Goal: Task Accomplishment & Management: Manage account settings

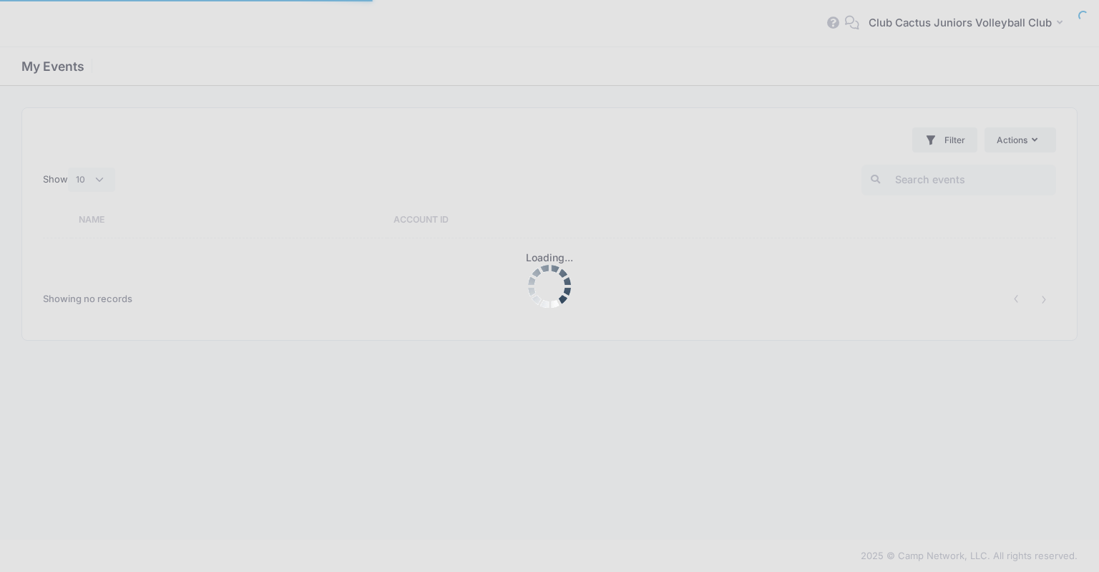
select select "10"
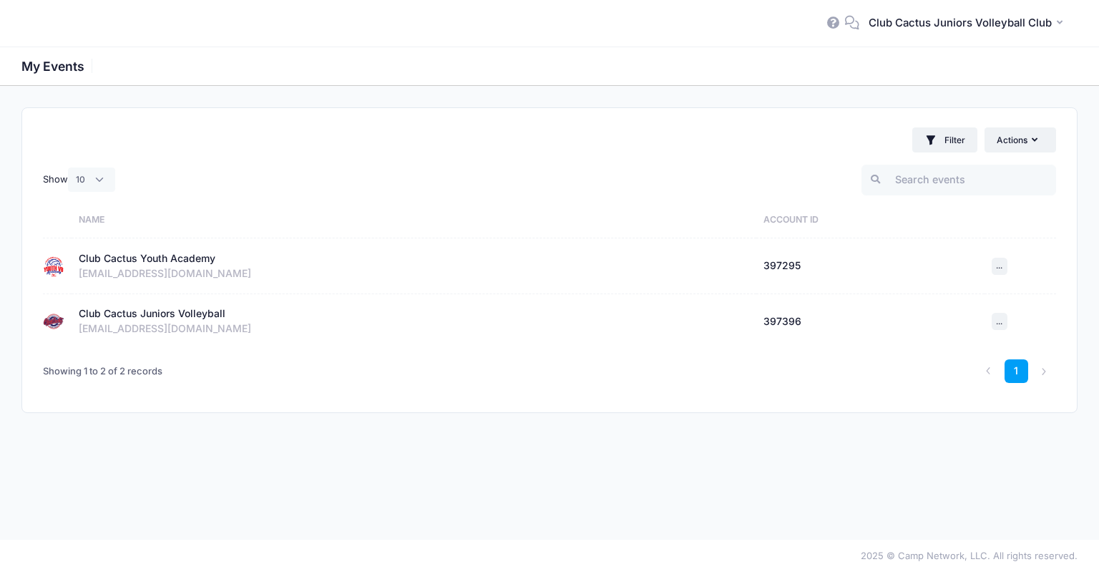
click at [202, 315] on div "Club Cactus Juniors Volleyball" at bounding box center [152, 313] width 147 height 15
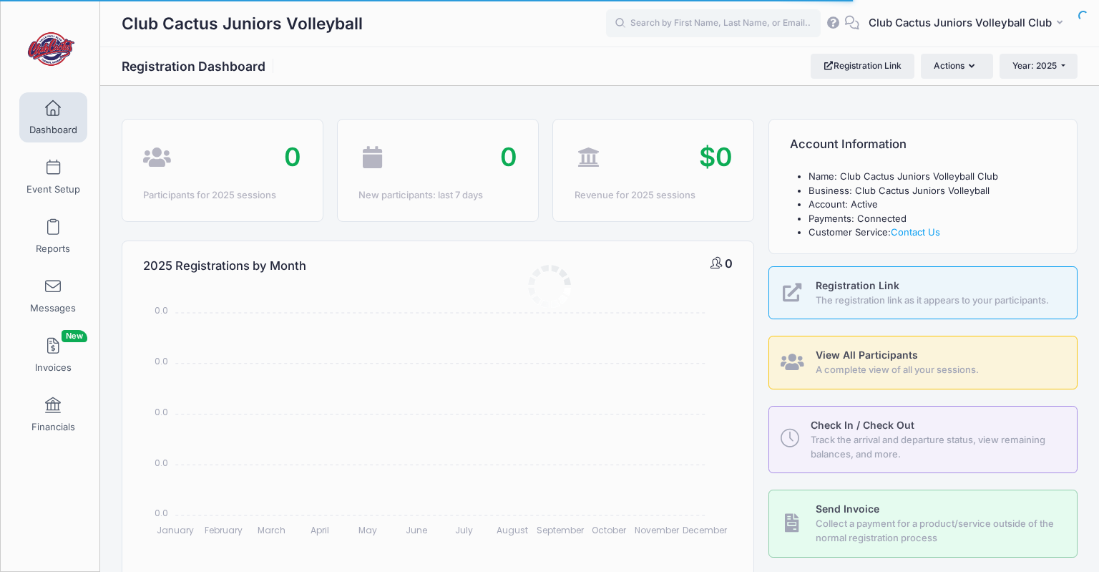
select select
click at [1069, 68] on button "Year: 2025" at bounding box center [1039, 66] width 78 height 24
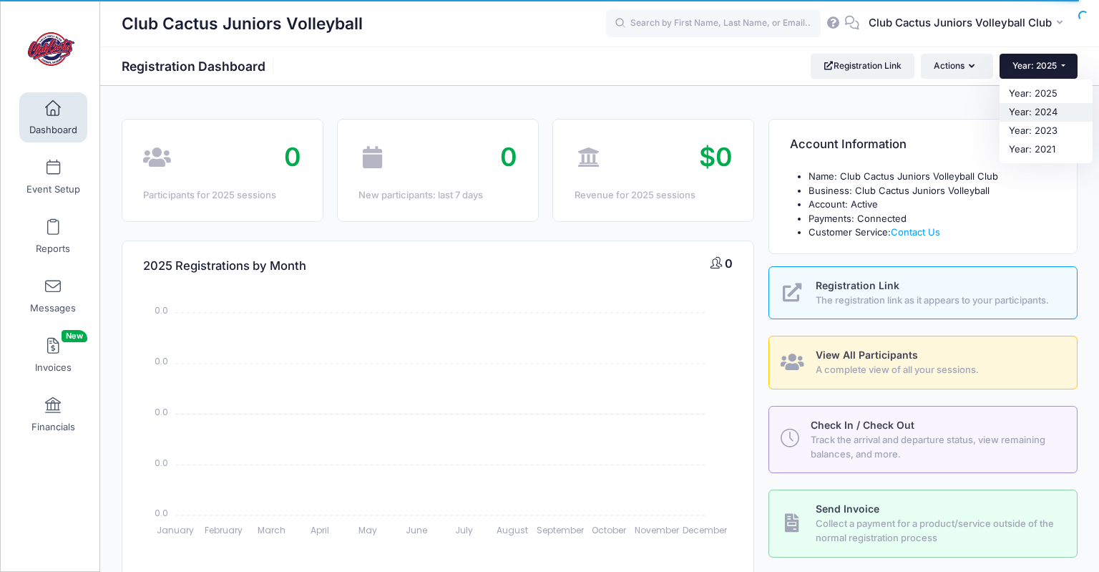
click at [1046, 110] on link "Year: 2024" at bounding box center [1046, 112] width 93 height 19
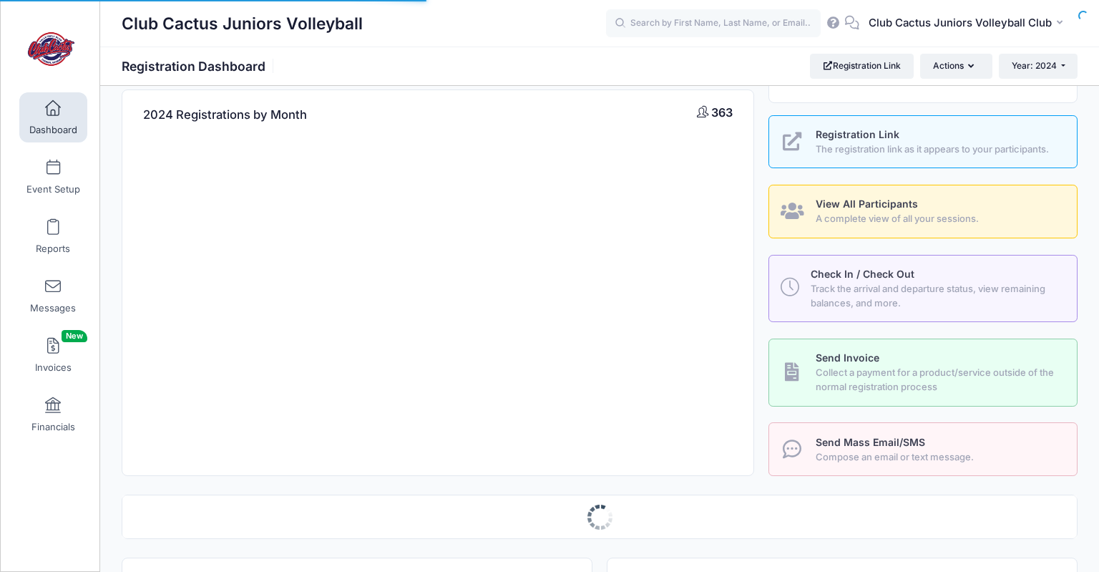
select select
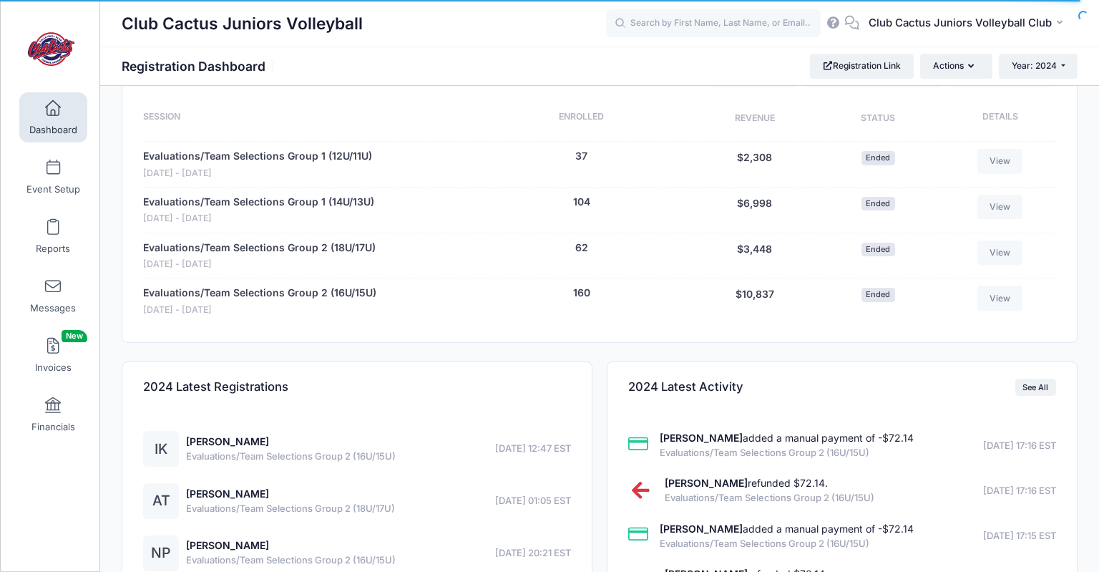
scroll to position [604, 0]
click at [322, 152] on link "Evaluations/Team Selections Group 1 (12U/11U)" at bounding box center [257, 157] width 229 height 15
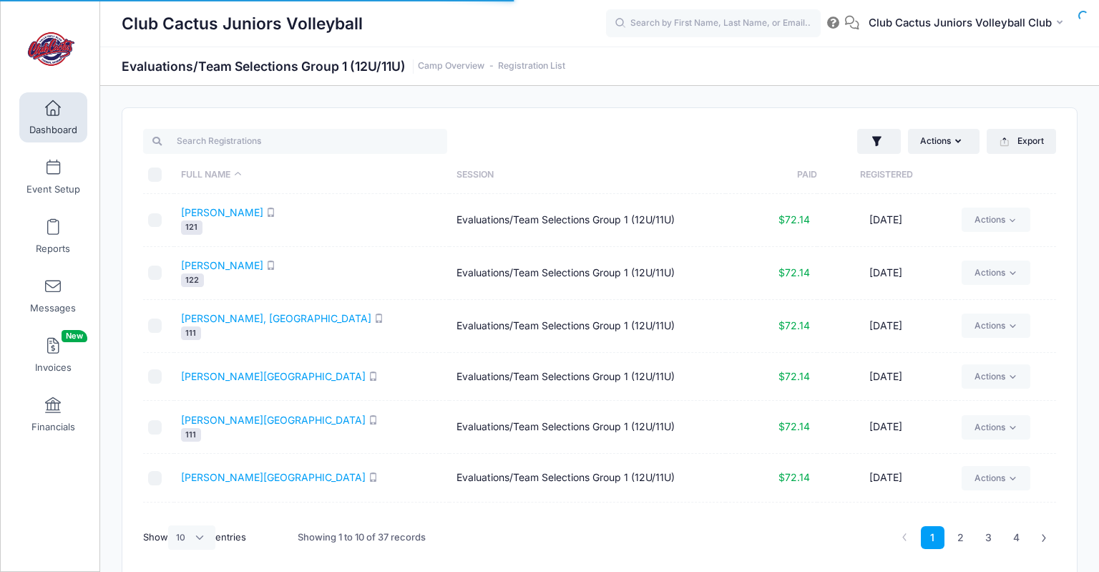
select select "10"
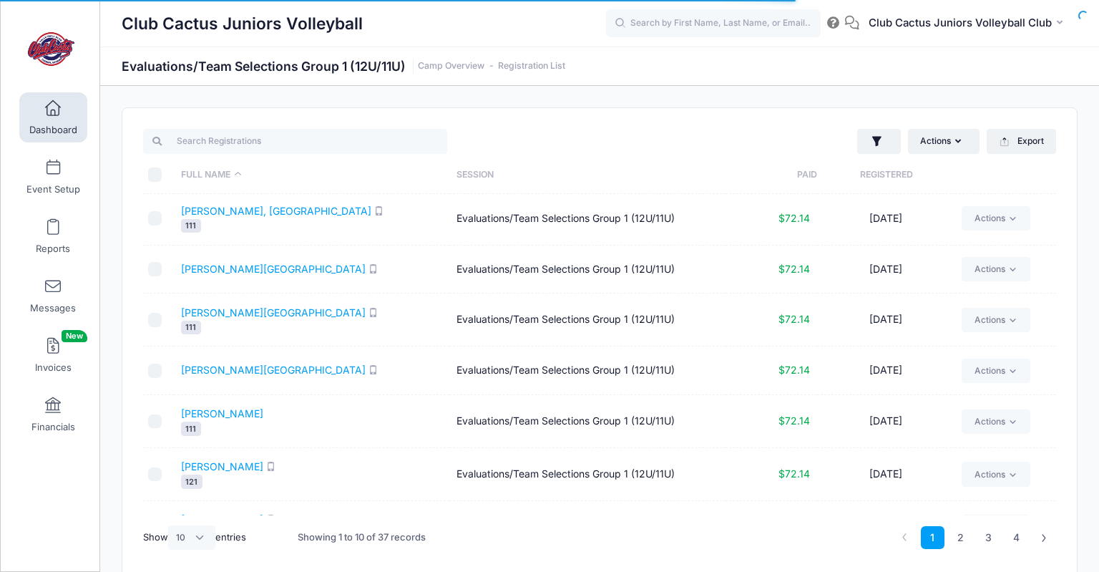
scroll to position [198, 0]
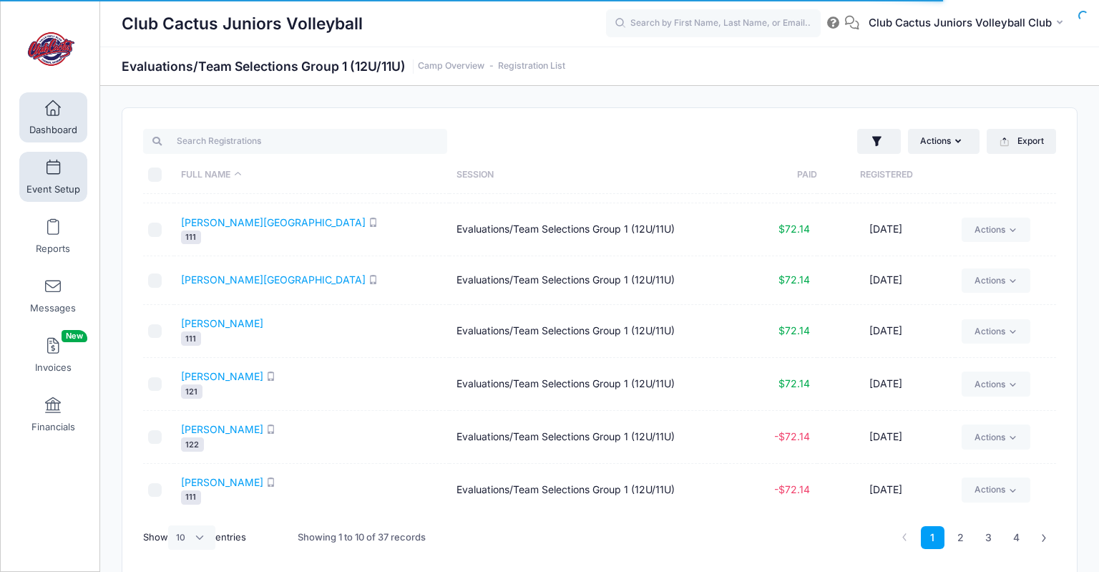
click at [73, 181] on link "Event Setup" at bounding box center [53, 177] width 68 height 50
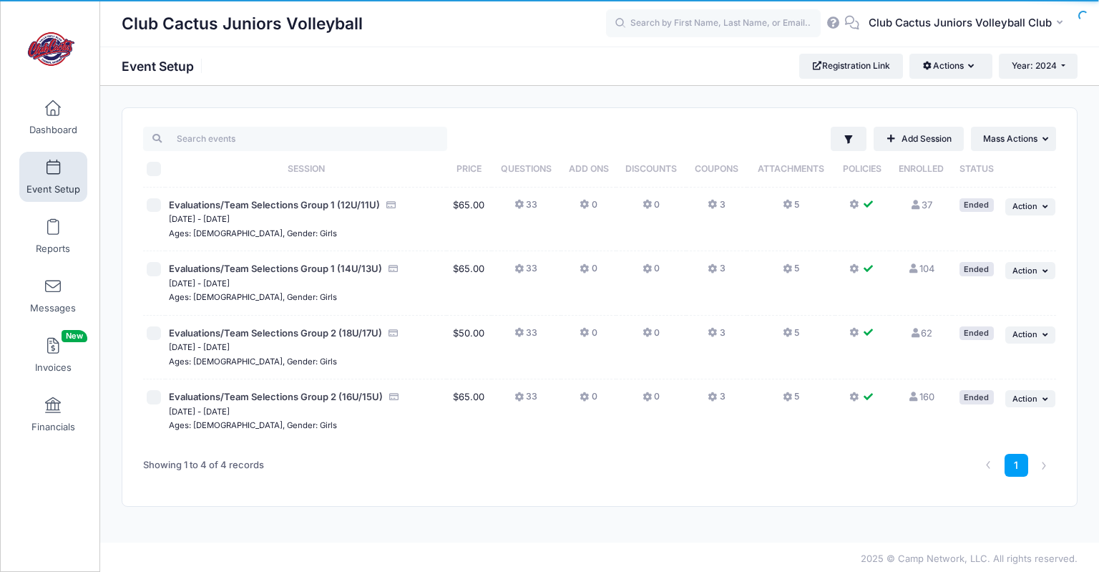
click at [535, 203] on button "33" at bounding box center [526, 208] width 23 height 21
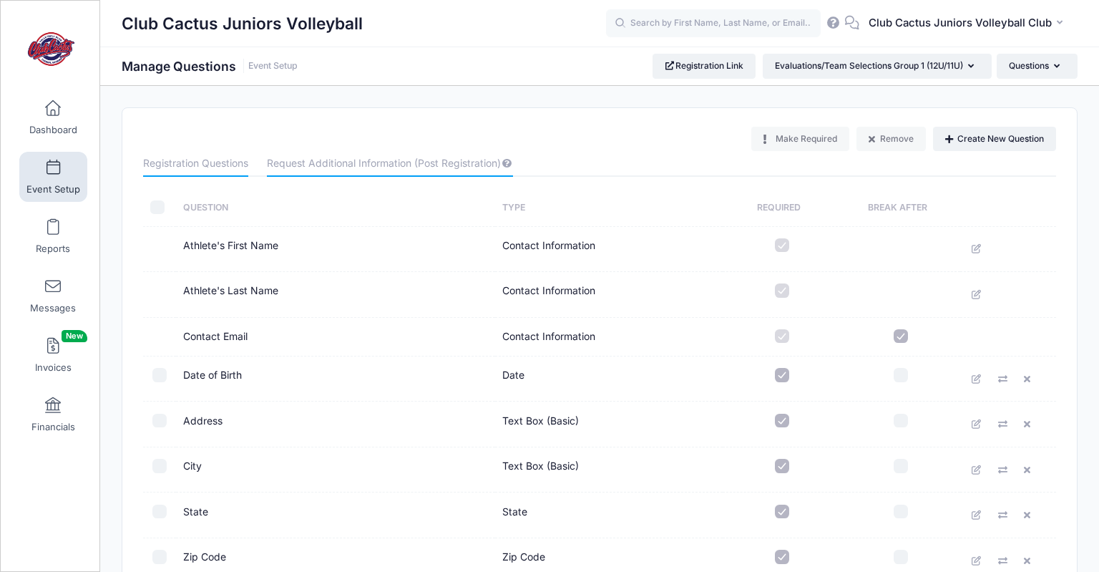
click at [328, 170] on link "Request Additional Information (Post Registration)" at bounding box center [390, 164] width 246 height 26
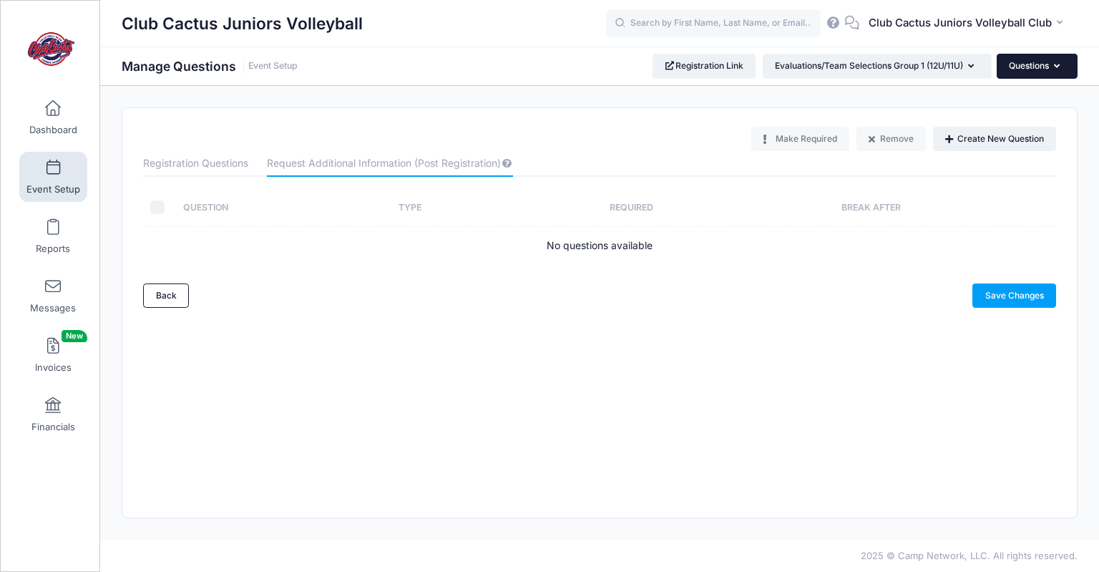
click at [1073, 64] on button "Questions" at bounding box center [1037, 66] width 81 height 24
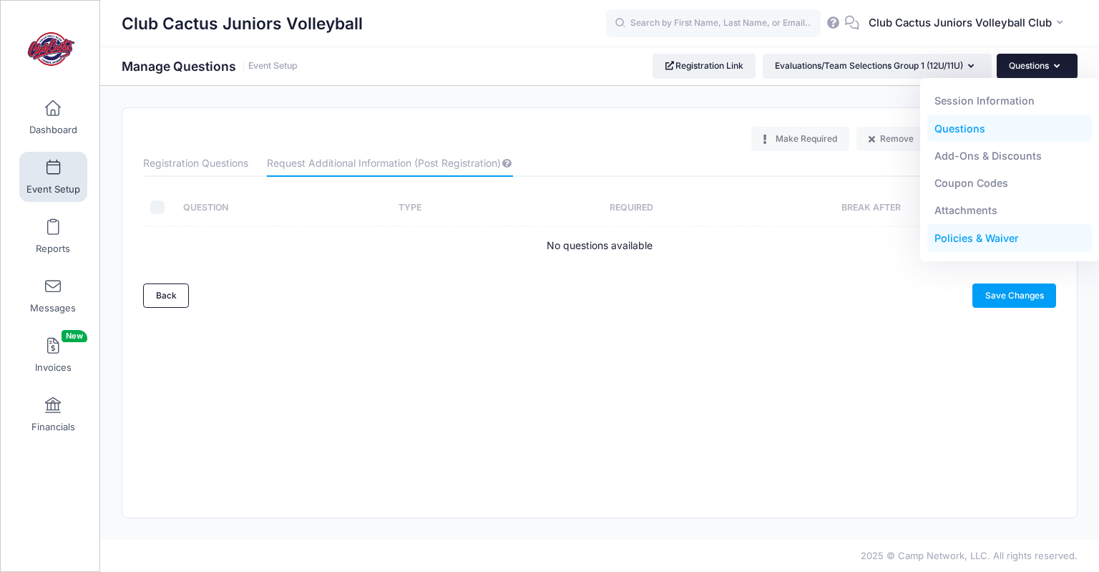
click at [968, 232] on link "Policies & Waiver" at bounding box center [1010, 238] width 165 height 27
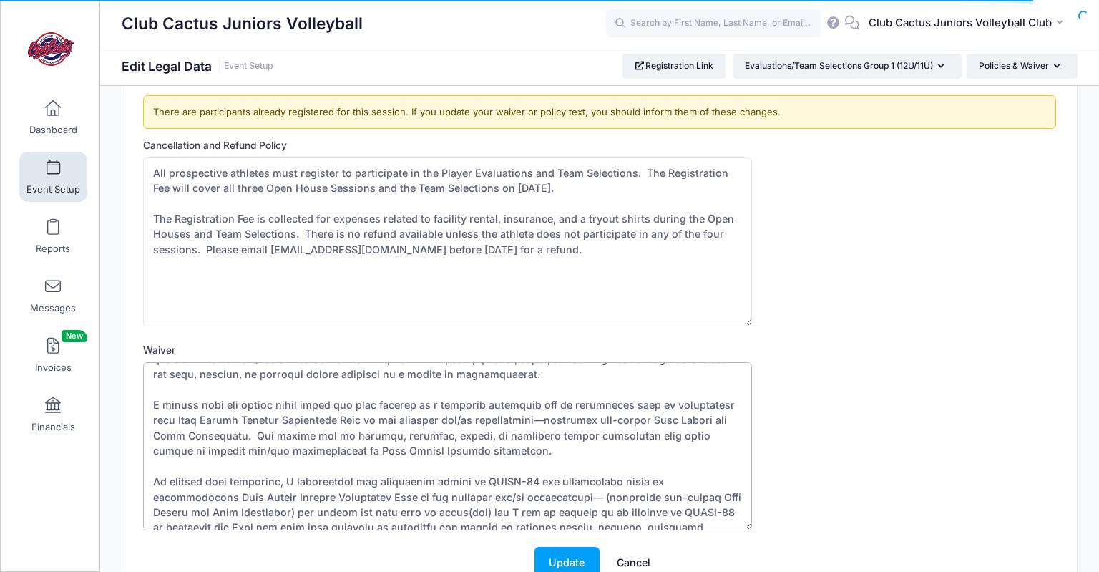
scroll to position [137, 0]
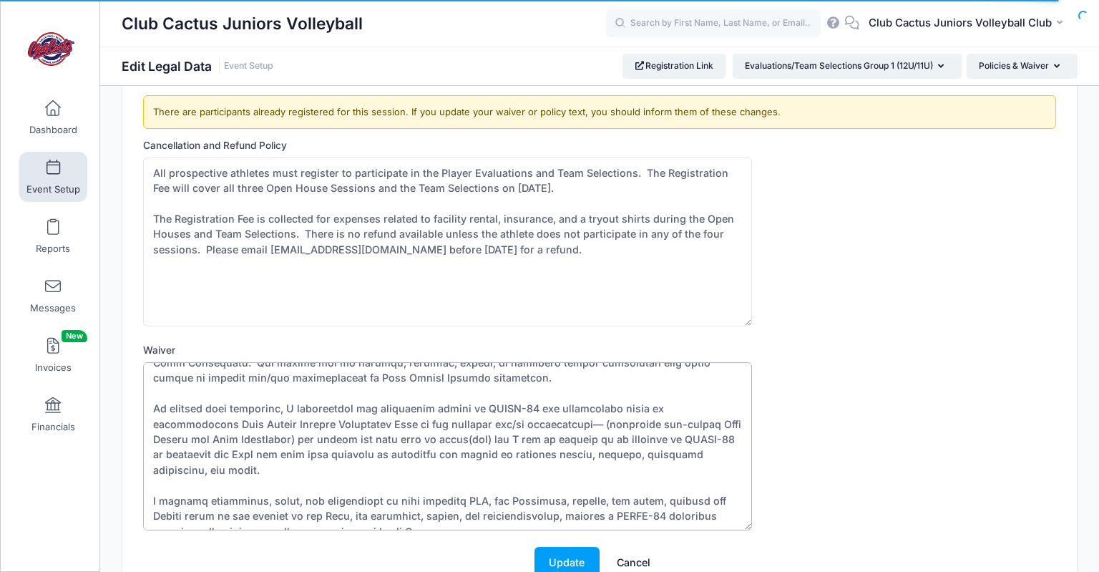
drag, startPoint x: 151, startPoint y: 374, endPoint x: 514, endPoint y: 560, distance: 407.8
click at [514, 531] on textarea "Waiver" at bounding box center [447, 446] width 608 height 169
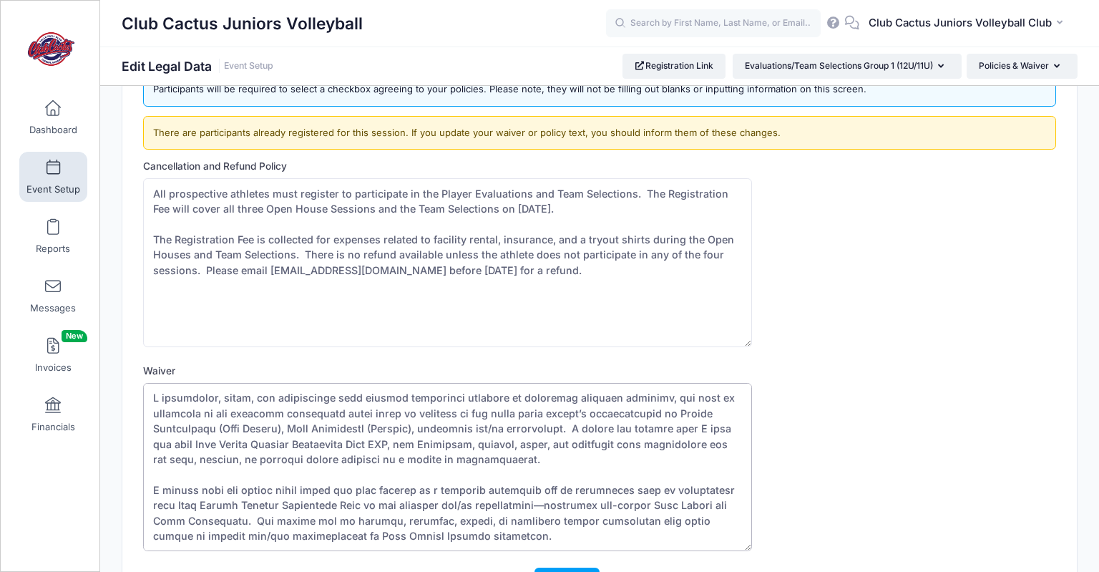
scroll to position [75, 0]
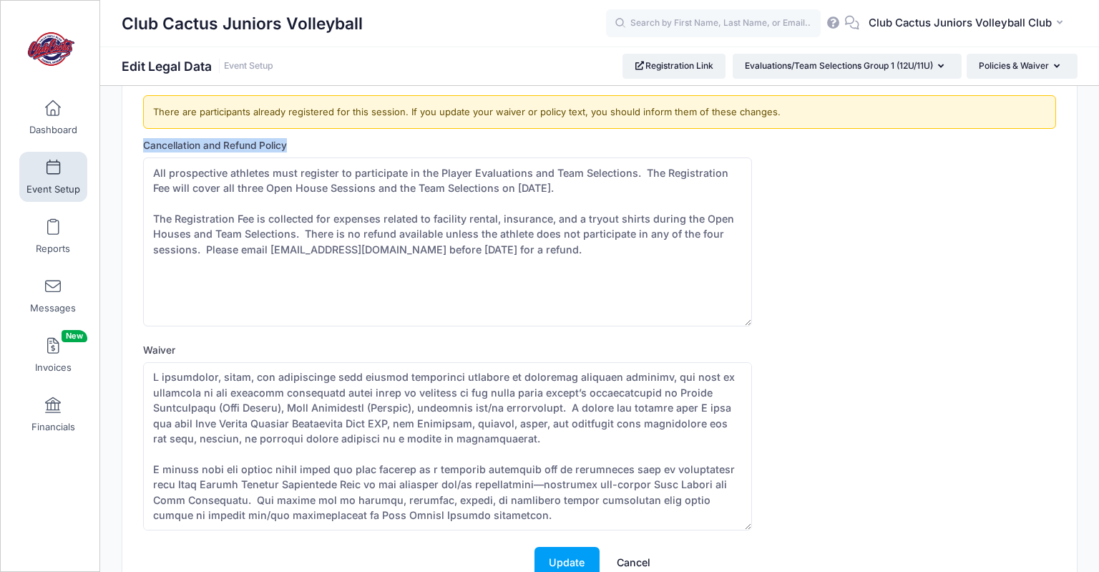
drag, startPoint x: 293, startPoint y: 145, endPoint x: 122, endPoint y: 150, distance: 171.1
click at [122, 150] on div "Participants will be required to select a checkbox agreeing to your policies. P…" at bounding box center [599, 322] width 955 height 578
copy label "Cancellation and Refund Policy"
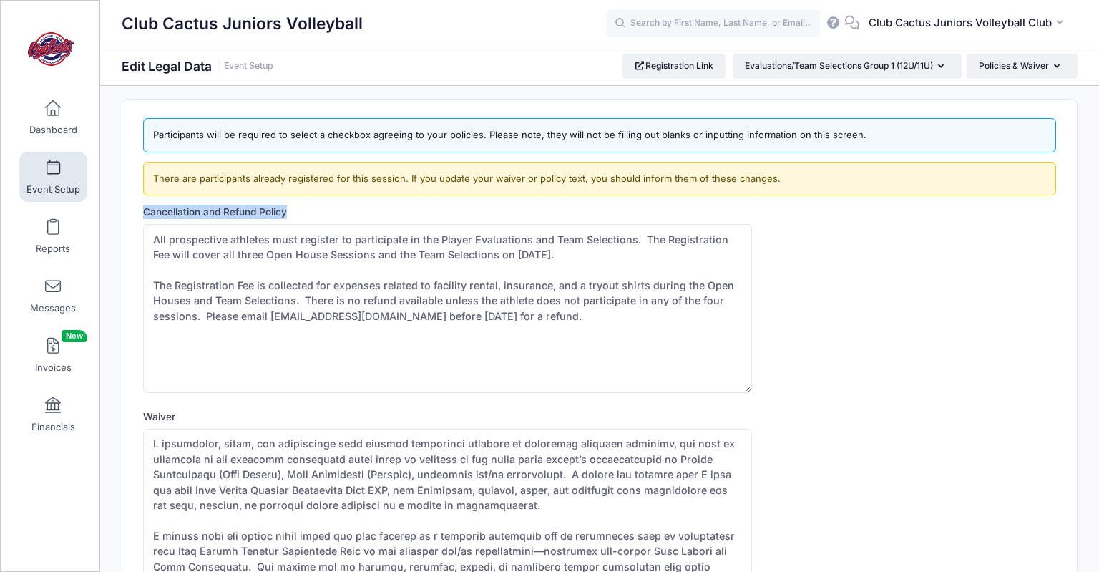
scroll to position [0, 0]
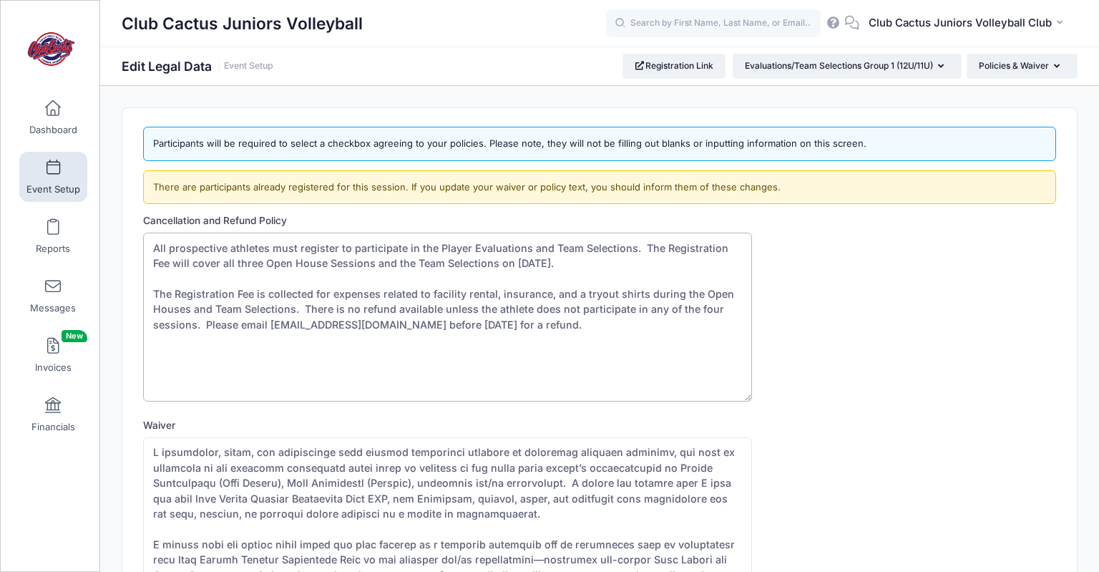
drag, startPoint x: 644, startPoint y: 320, endPoint x: 120, endPoint y: 233, distance: 531.1
click at [143, 233] on textarea "All prospective athletes must register to participate in the Player Evaluations…" at bounding box center [447, 317] width 608 height 169
